Goal: Task Accomplishment & Management: Complete application form

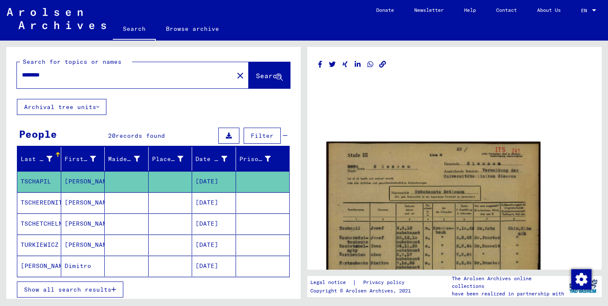
click at [389, 238] on img at bounding box center [433, 287] width 214 height 293
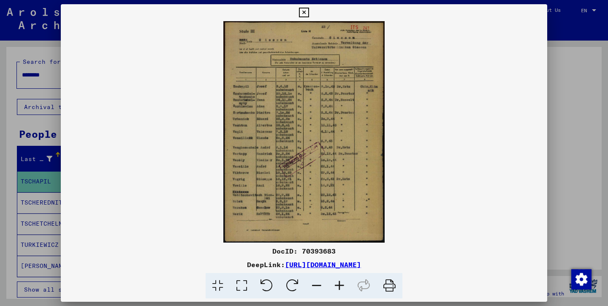
click at [574, 93] on div at bounding box center [304, 153] width 608 height 306
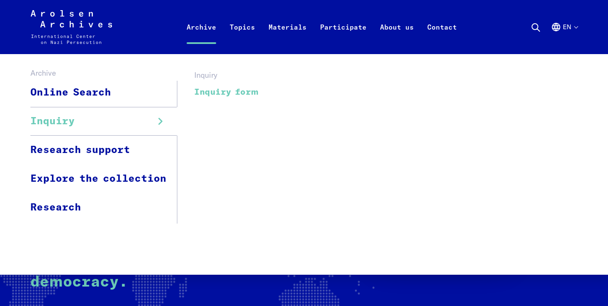
click at [216, 94] on link "Inquiry form" at bounding box center [226, 91] width 65 height 19
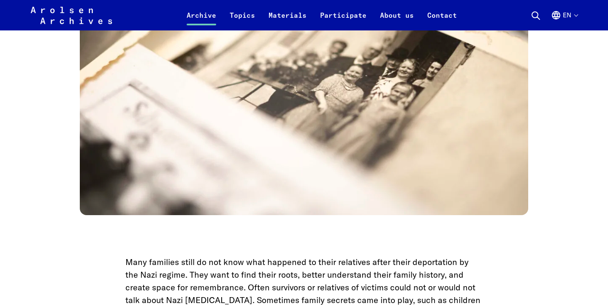
scroll to position [1787, 0]
